Goal: Information Seeking & Learning: Get advice/opinions

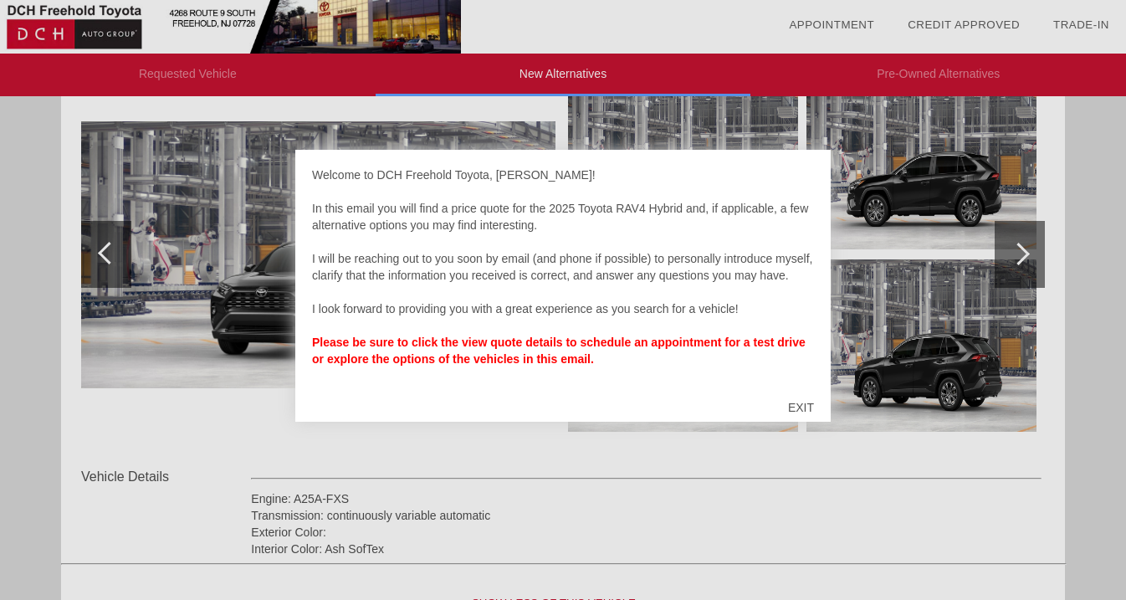
scroll to position [1126, 0]
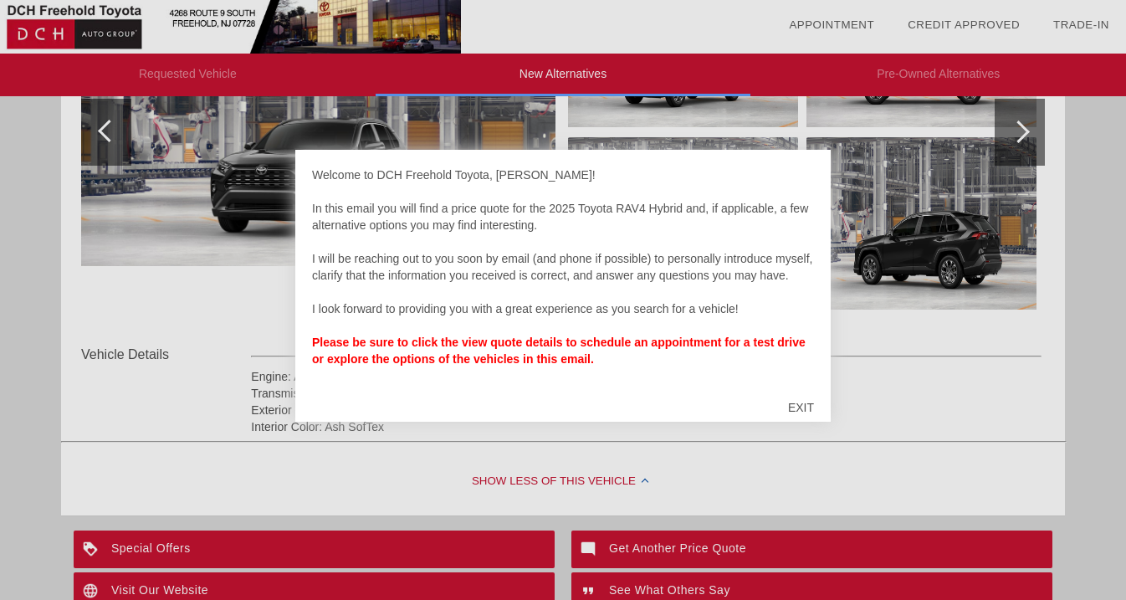
click at [800, 406] on div "EXIT" at bounding box center [800, 407] width 59 height 50
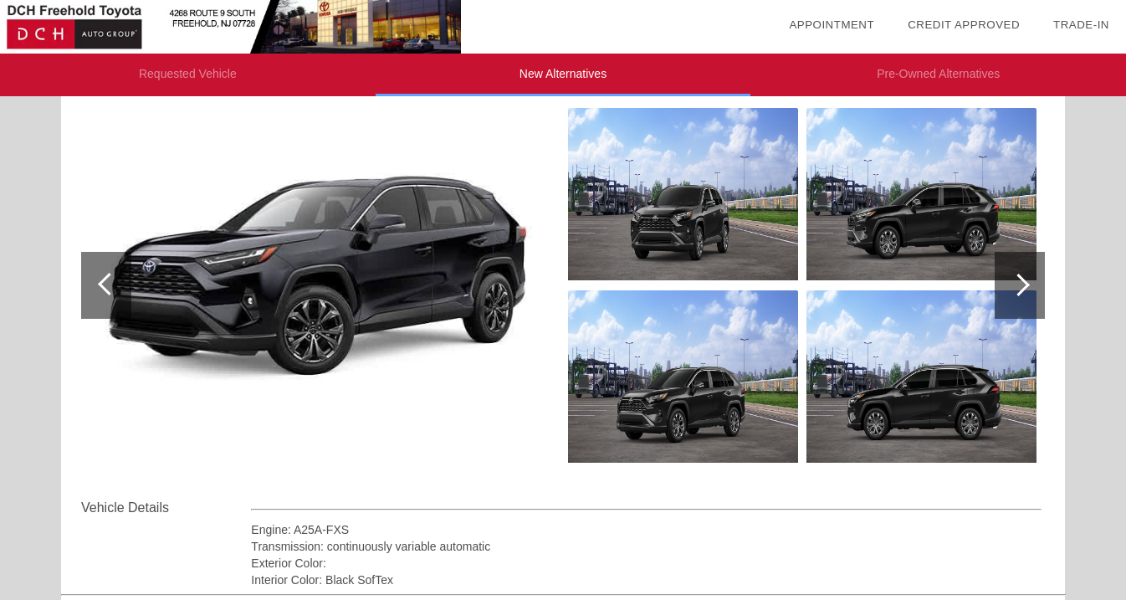
scroll to position [96, 0]
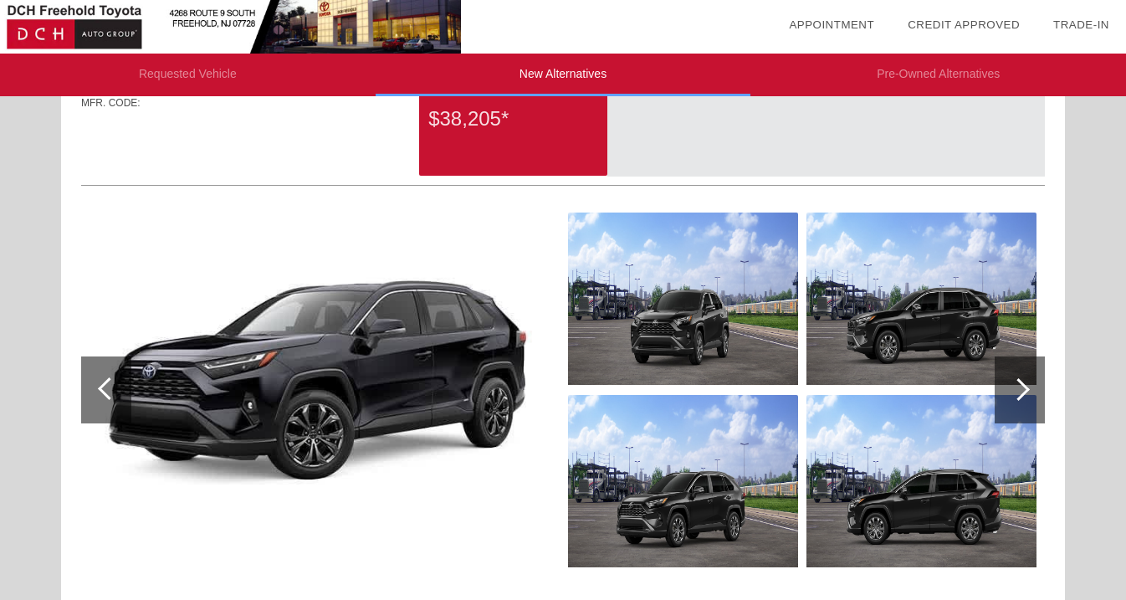
click at [1014, 386] on div at bounding box center [1018, 389] width 23 height 23
click at [1024, 385] on div at bounding box center [1018, 389] width 23 height 23
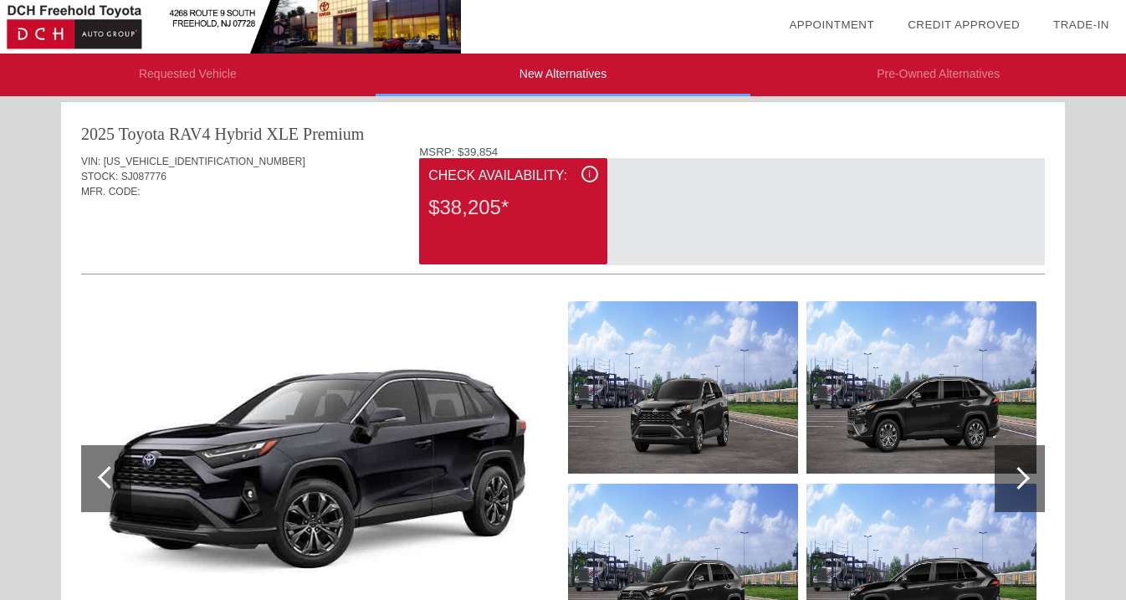
scroll to position [0, 0]
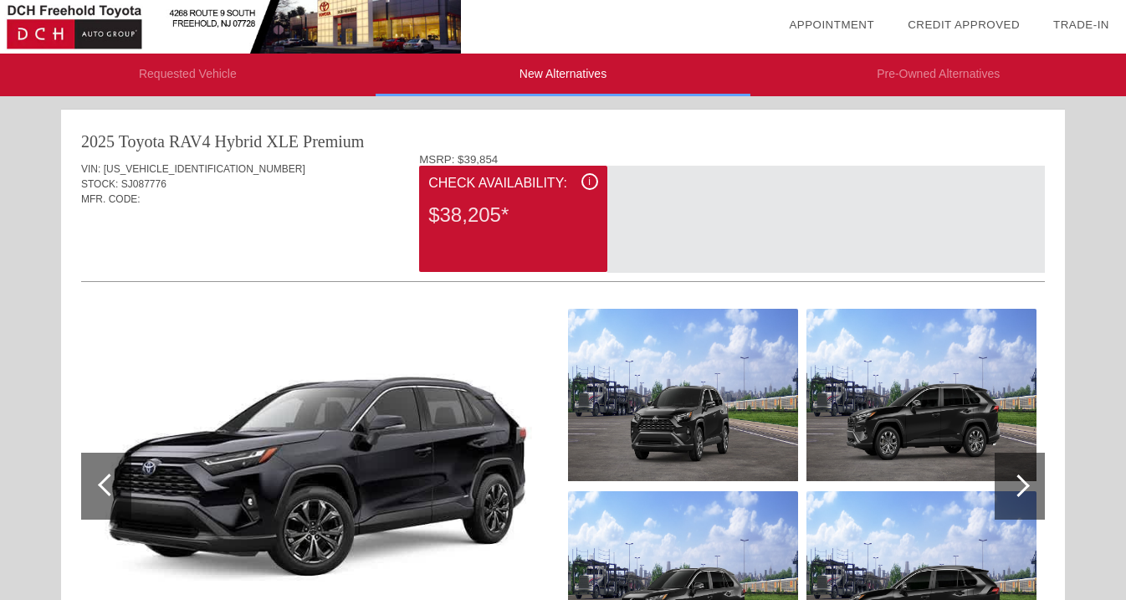
click at [105, 476] on div at bounding box center [109, 484] width 23 height 23
click at [103, 484] on div at bounding box center [109, 484] width 23 height 23
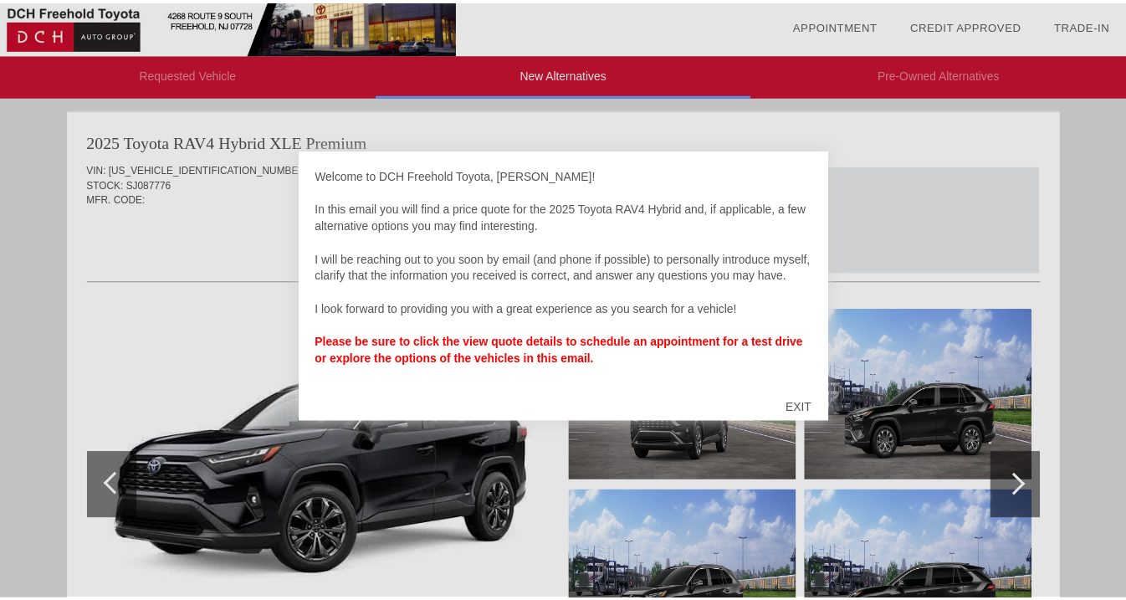
scroll to position [5, 0]
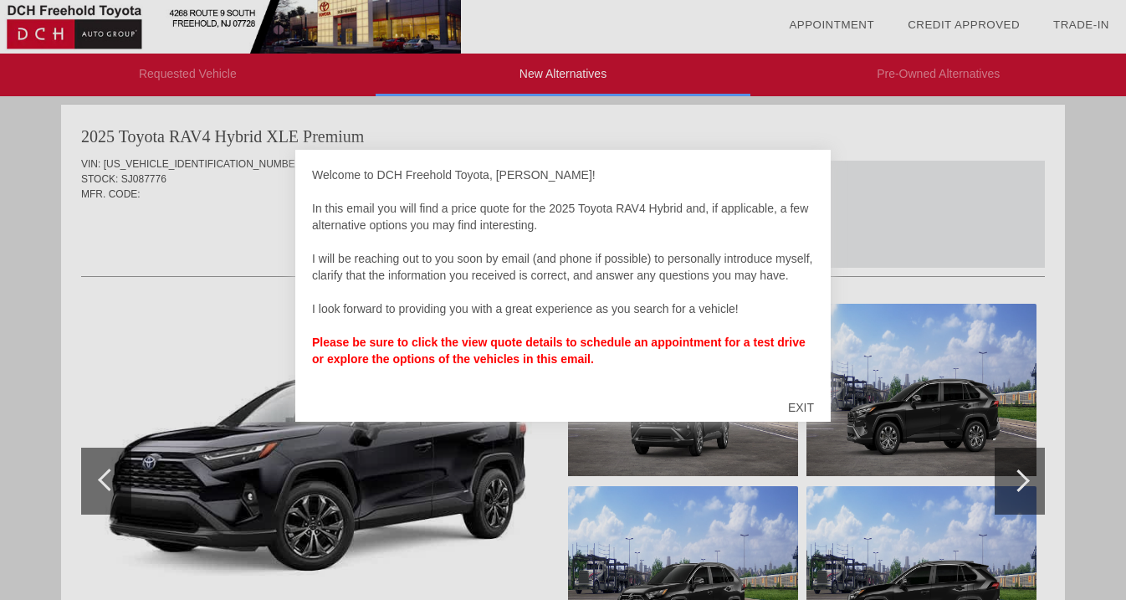
click at [801, 403] on div "EXIT" at bounding box center [800, 407] width 59 height 50
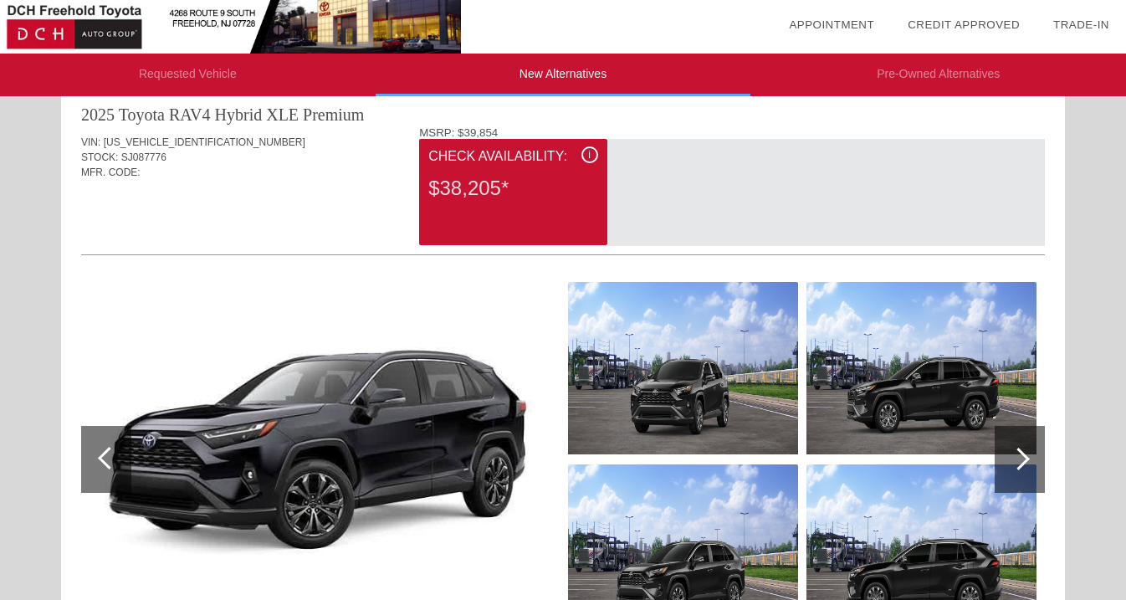
scroll to position [0, 0]
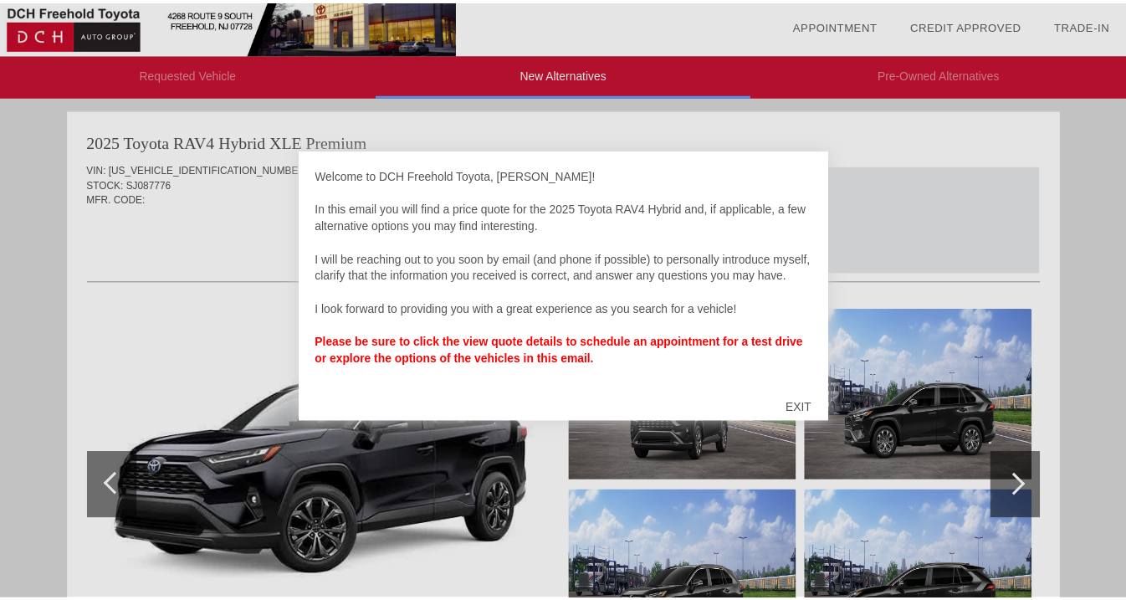
scroll to position [778, 0]
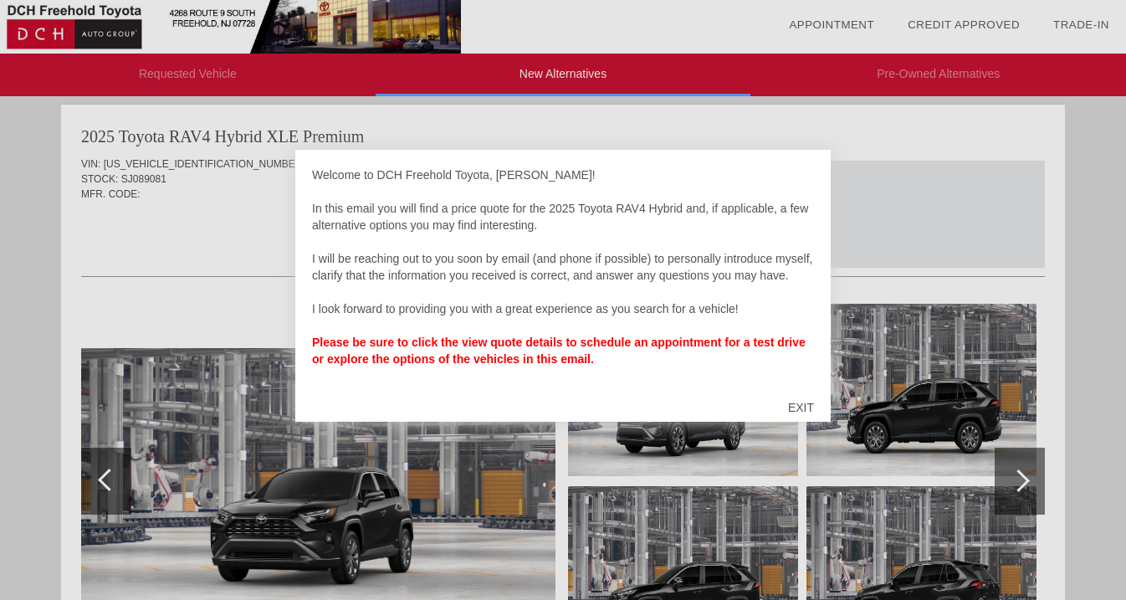
click at [805, 405] on div "EXIT" at bounding box center [800, 407] width 59 height 50
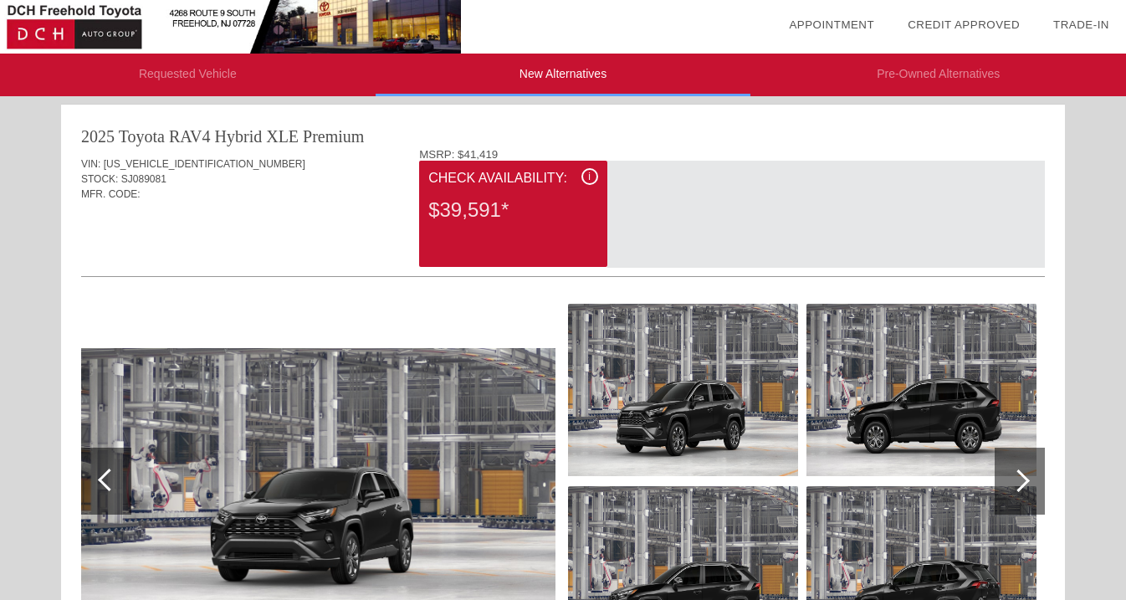
drag, startPoint x: 470, startPoint y: 345, endPoint x: 462, endPoint y: 335, distance: 11.9
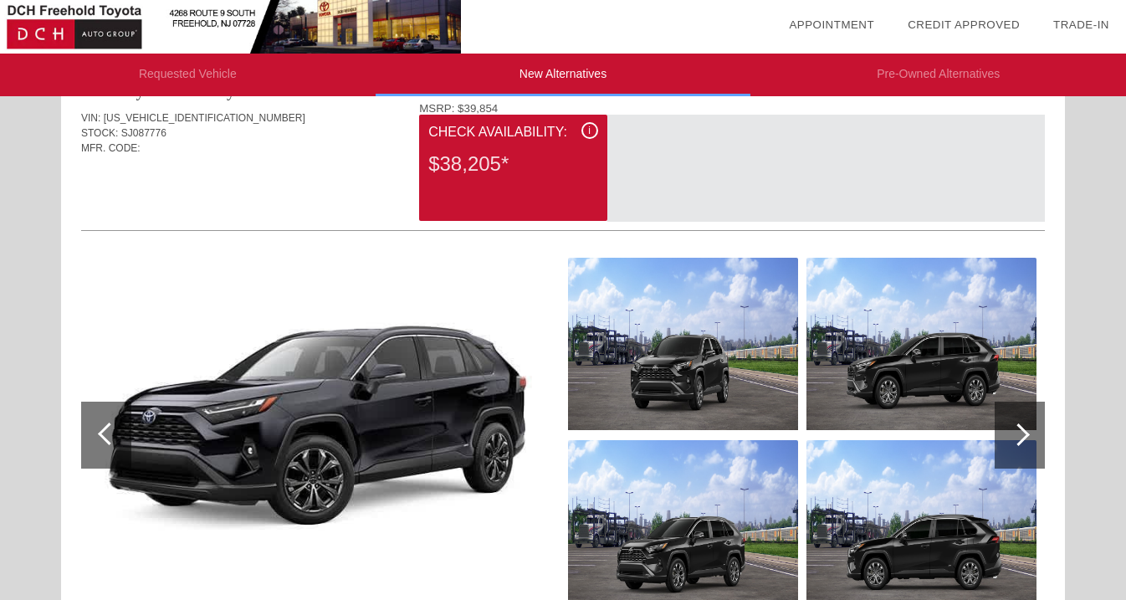
scroll to position [0, 0]
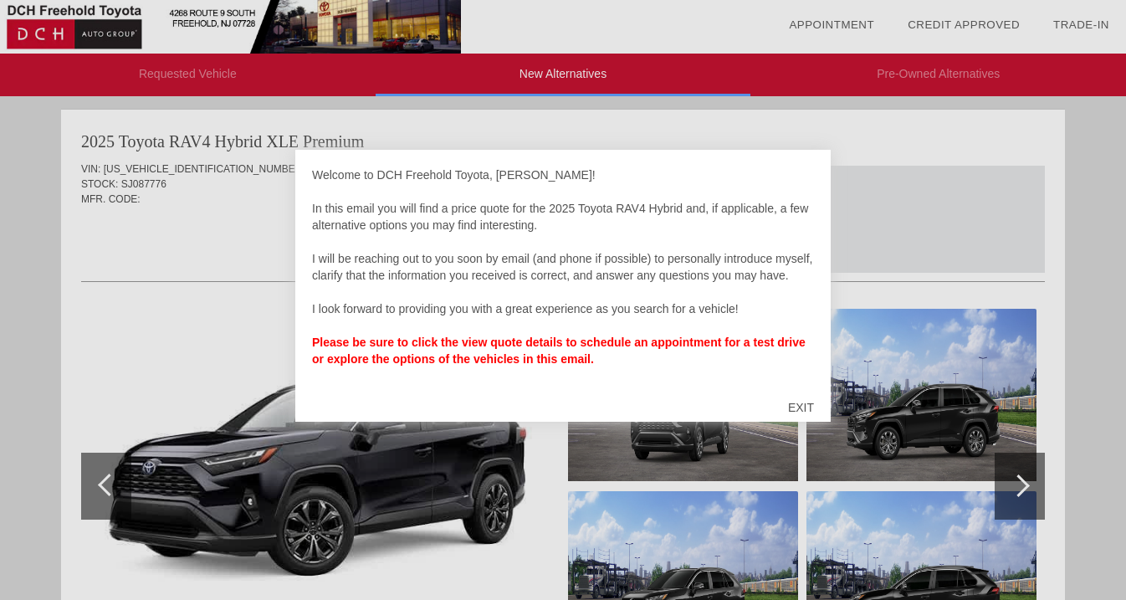
scroll to position [778, 0]
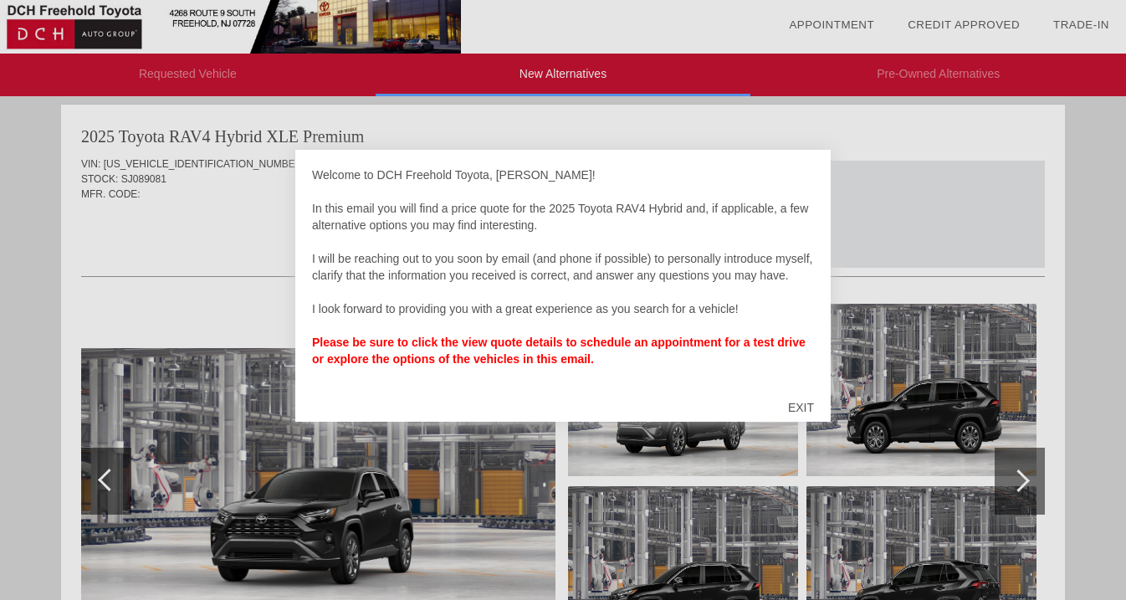
click at [800, 405] on div "EXIT" at bounding box center [800, 407] width 59 height 50
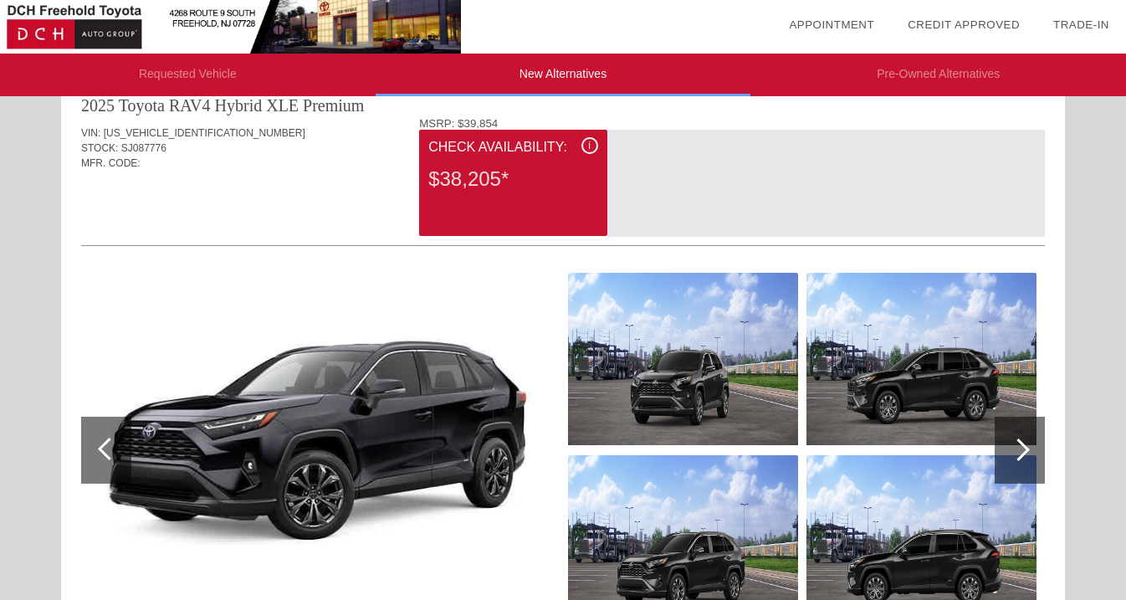
scroll to position [0, 0]
